Goal: Use online tool/utility: Utilize a website feature to perform a specific function

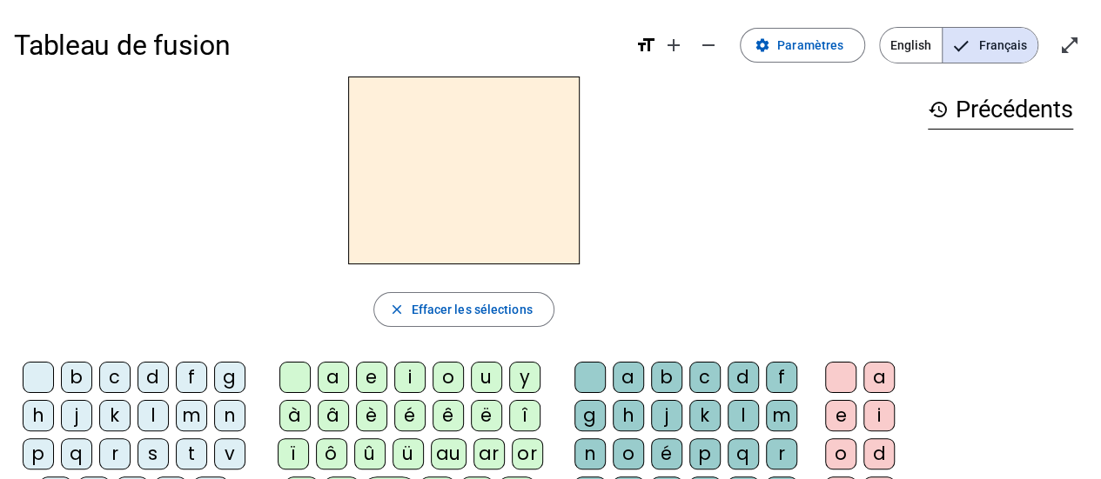
click at [190, 375] on div "f" at bounding box center [191, 377] width 31 height 31
click at [338, 376] on div "a" at bounding box center [333, 377] width 31 height 31
click at [589, 459] on div "n" at bounding box center [589, 454] width 31 height 31
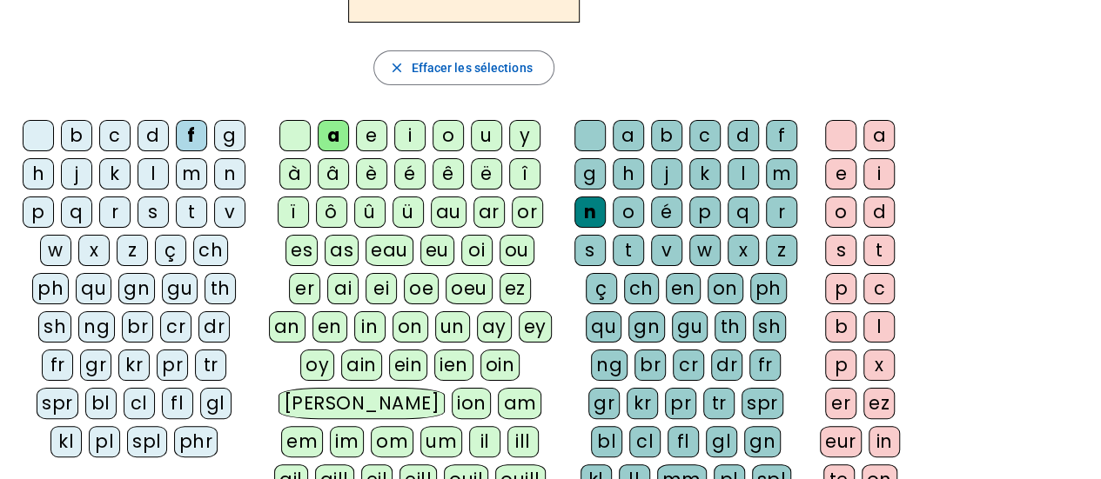
scroll to position [242, 0]
click at [837, 402] on div "er" at bounding box center [840, 403] width 31 height 31
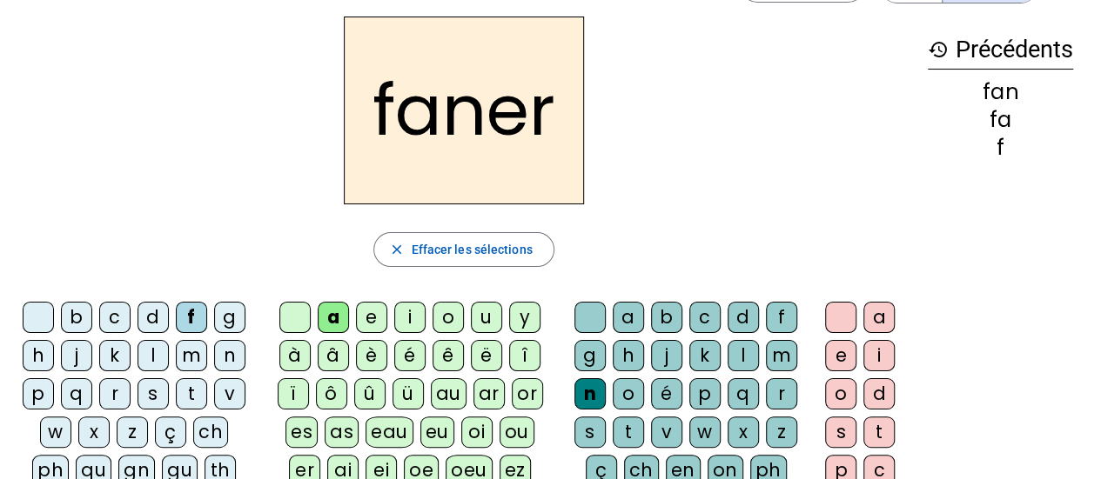
scroll to position [47, 0]
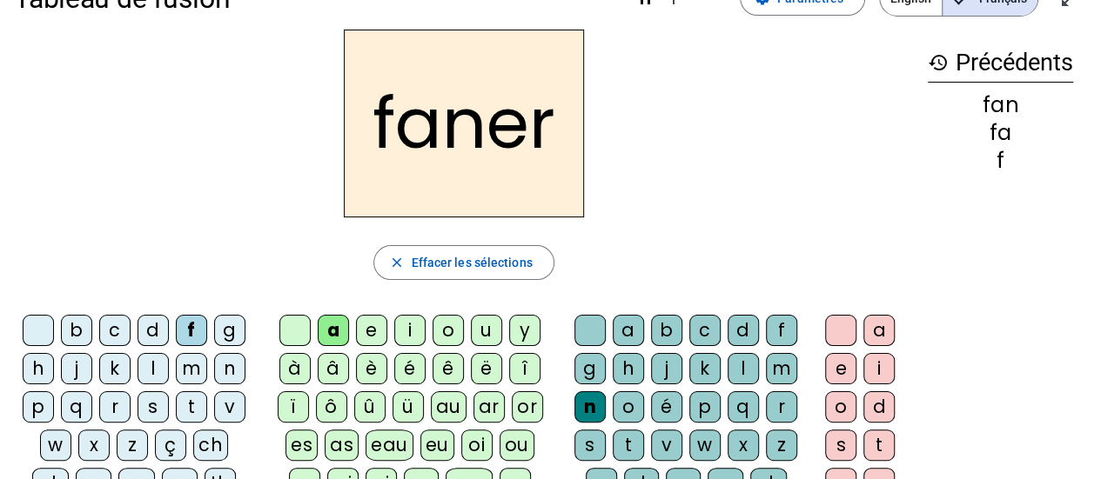
click at [35, 402] on div "p" at bounding box center [38, 407] width 31 height 31
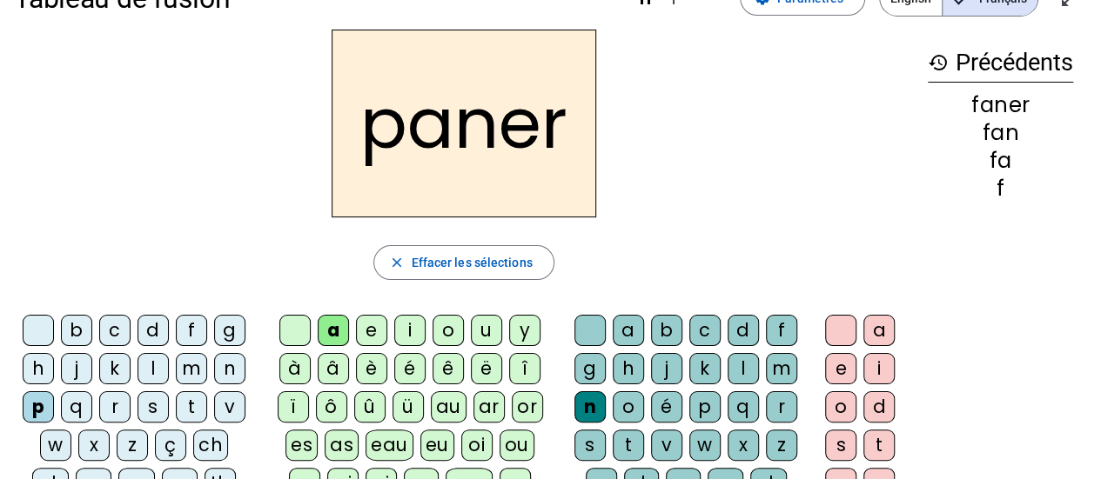
click at [670, 439] on div "v" at bounding box center [666, 445] width 31 height 31
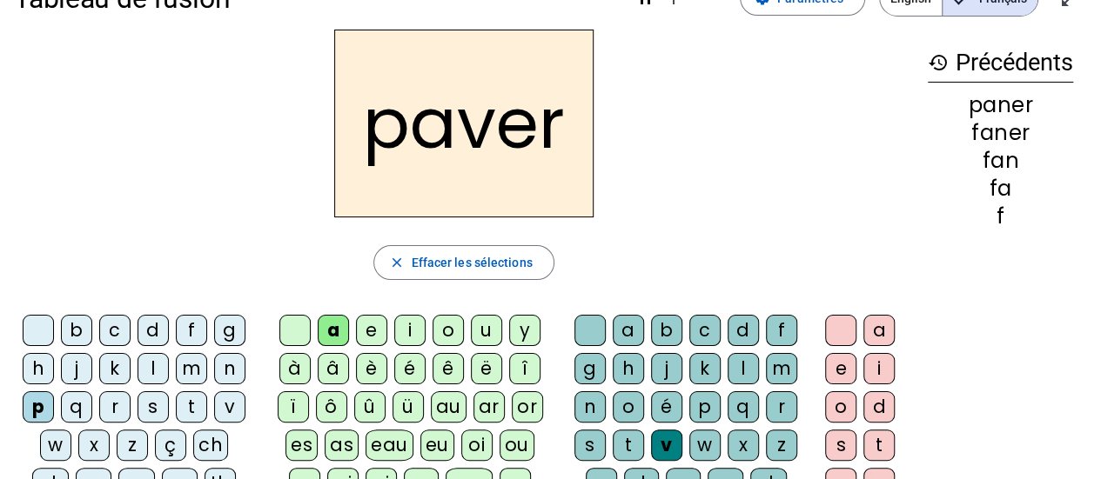
click at [72, 324] on div "b" at bounding box center [76, 330] width 31 height 31
click at [152, 362] on div "l" at bounding box center [152, 368] width 31 height 31
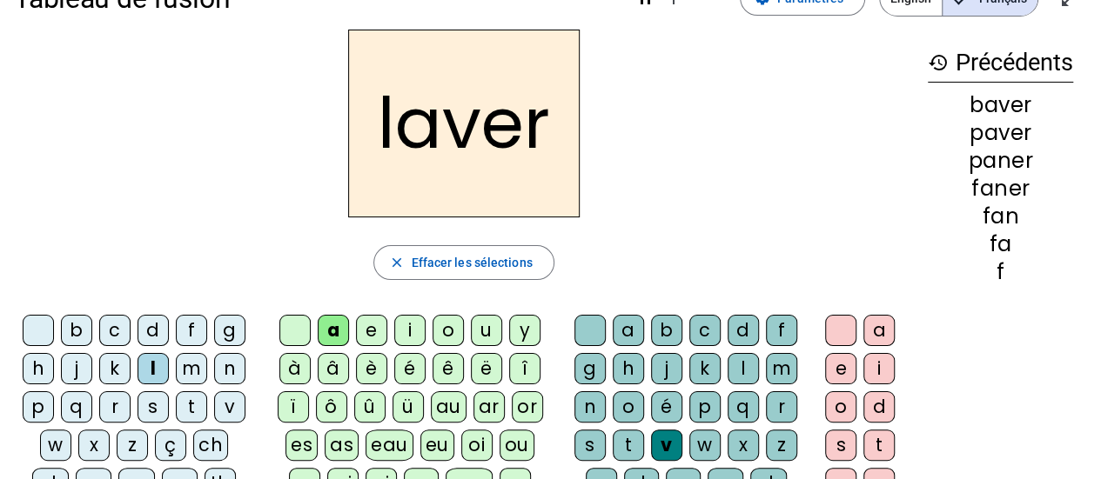
click at [703, 321] on div "c" at bounding box center [704, 330] width 31 height 31
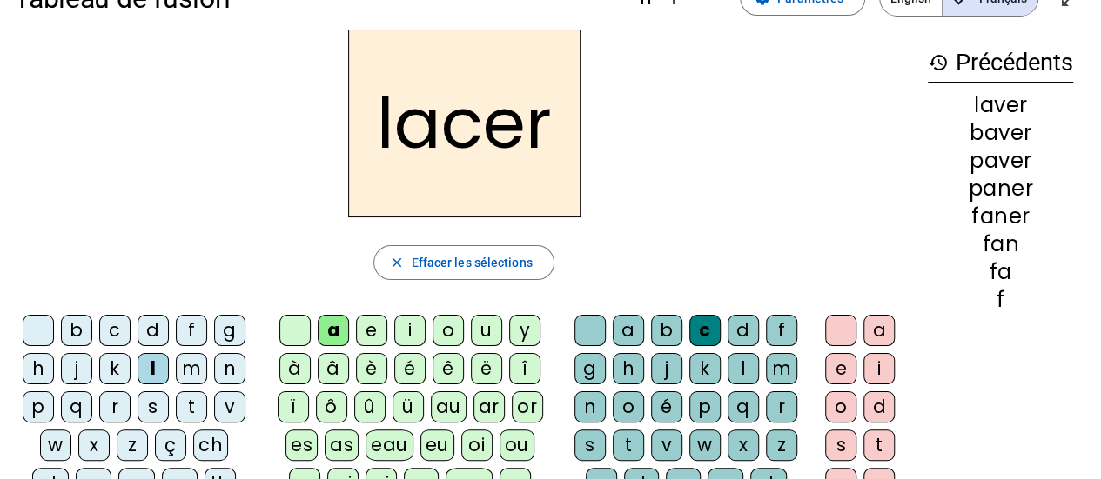
click at [44, 397] on div "p" at bounding box center [38, 407] width 31 height 31
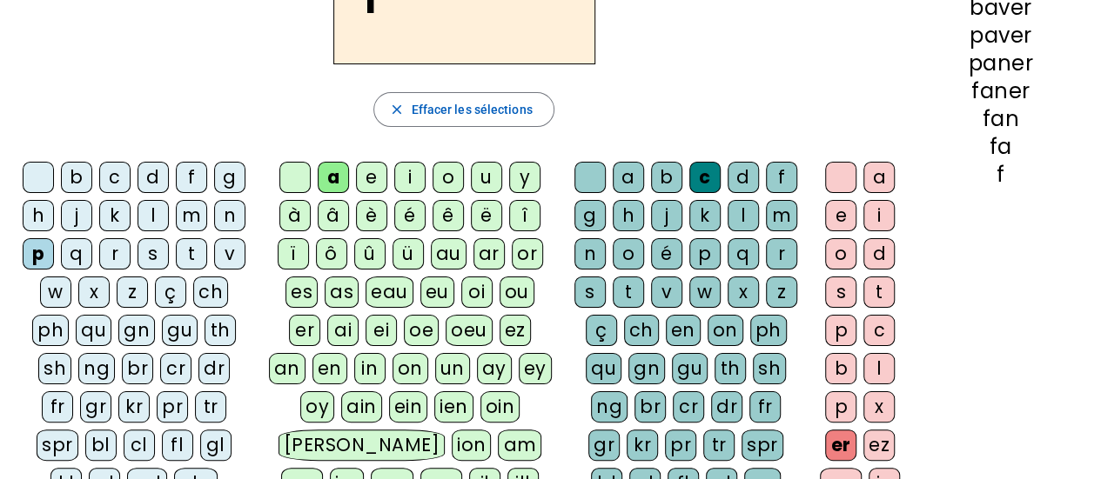
scroll to position [204, 0]
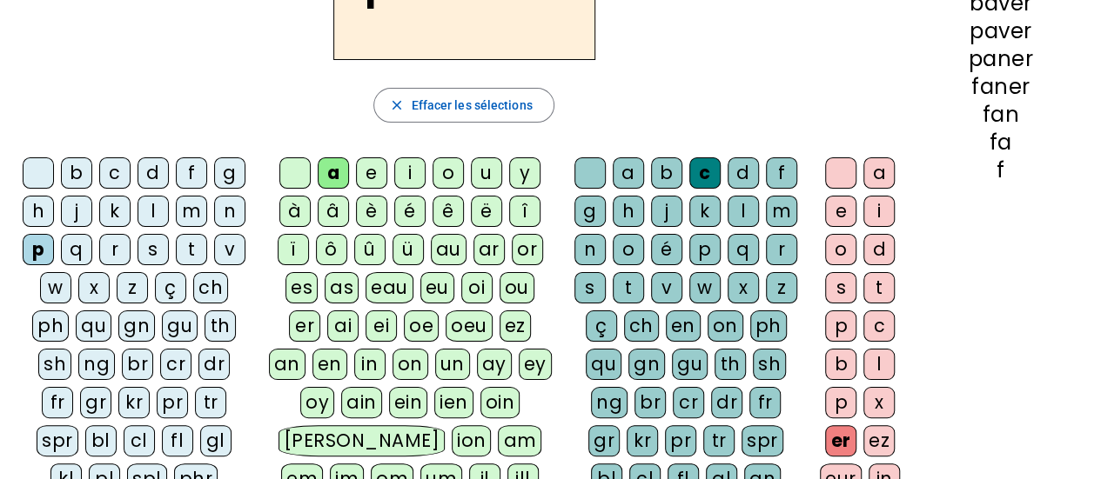
click at [120, 464] on div "pl" at bounding box center [104, 479] width 31 height 31
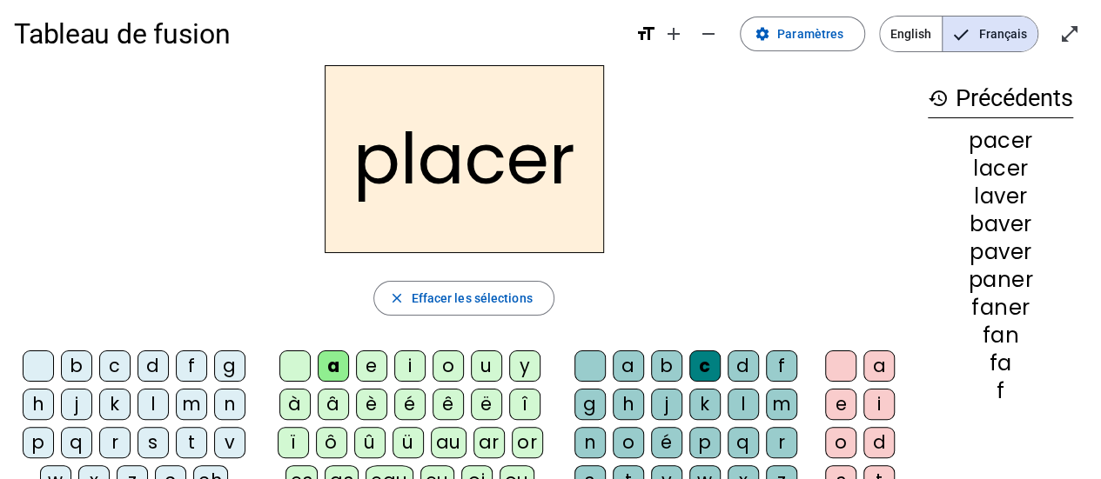
scroll to position [0, 0]
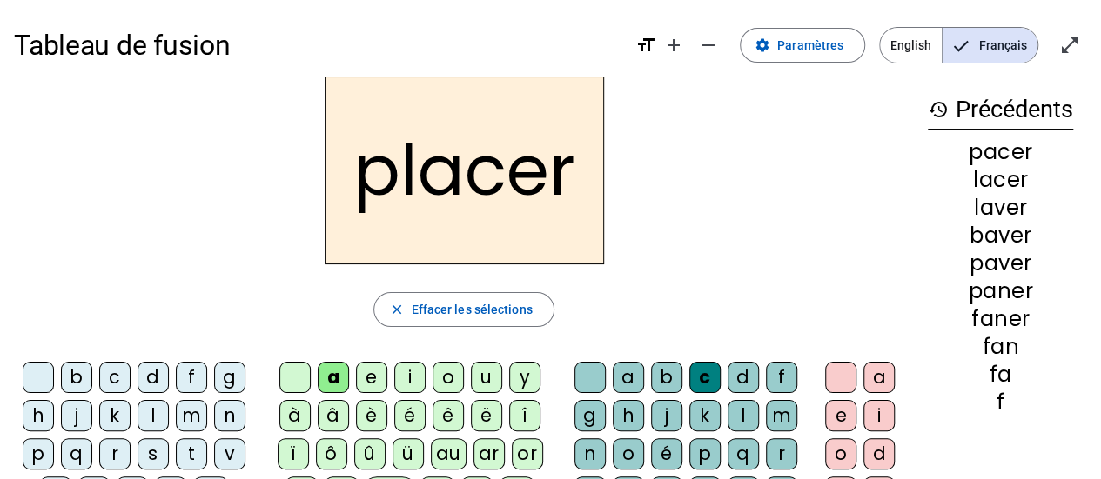
click at [470, 219] on h2 "placer" at bounding box center [464, 171] width 279 height 188
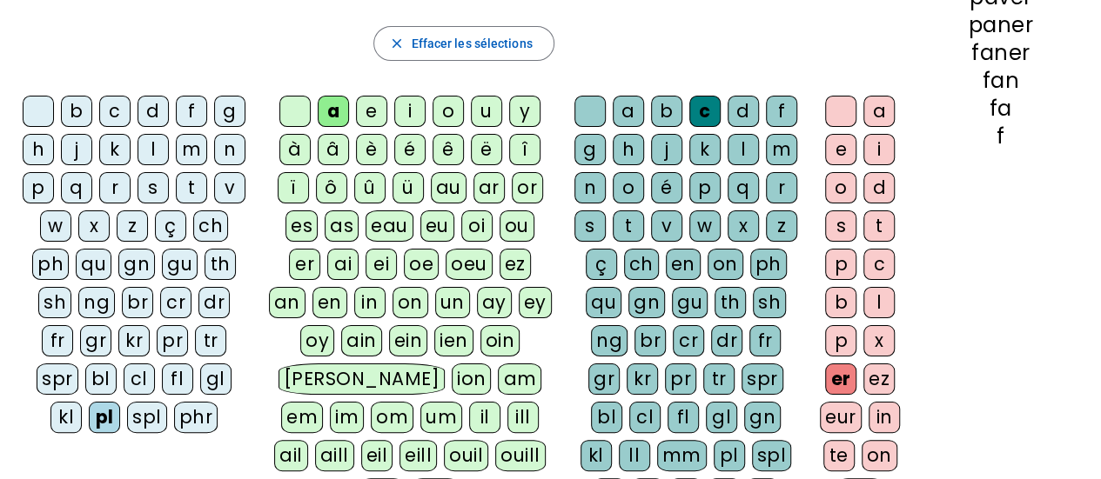
scroll to position [270, 0]
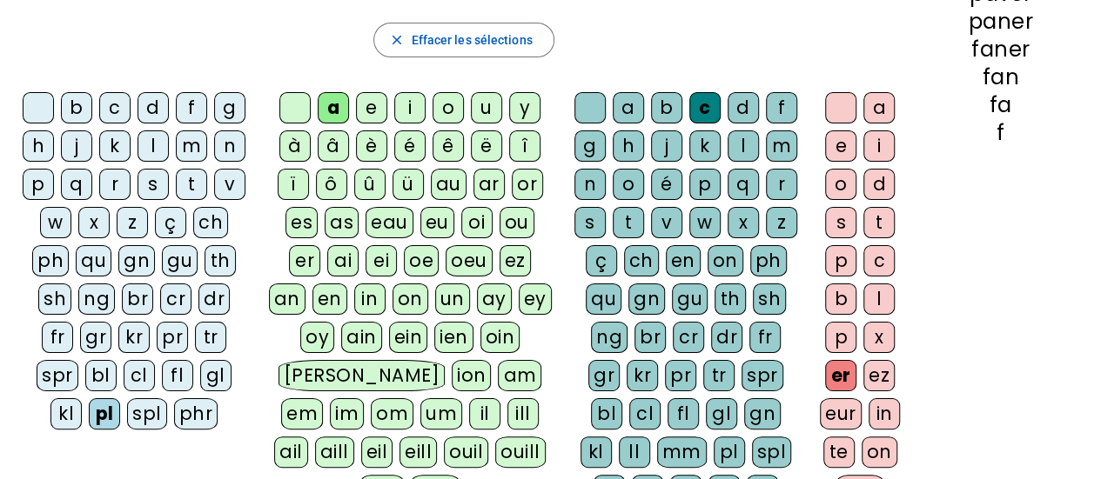
click at [200, 374] on div "gl" at bounding box center [215, 375] width 31 height 31
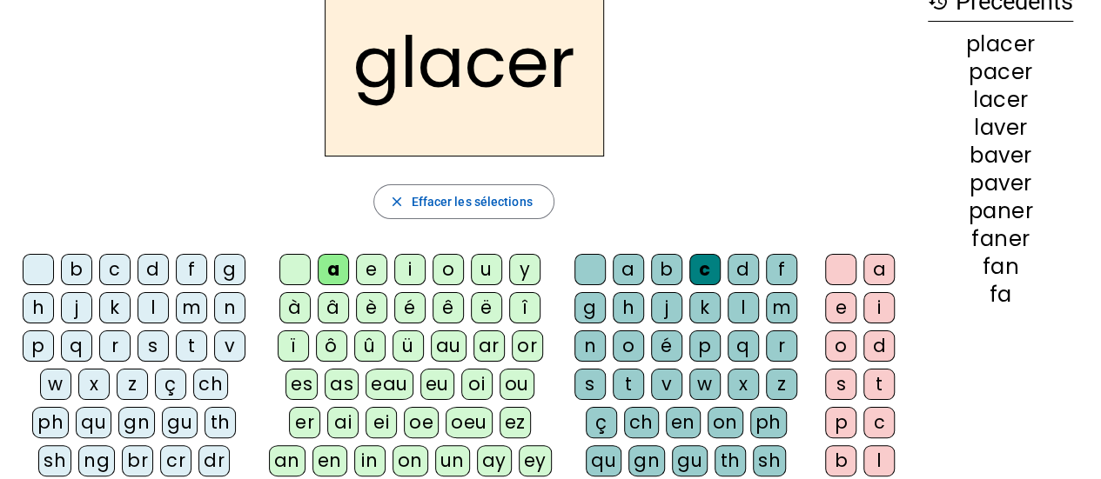
scroll to position [0, 0]
